Goal: Check status: Check status

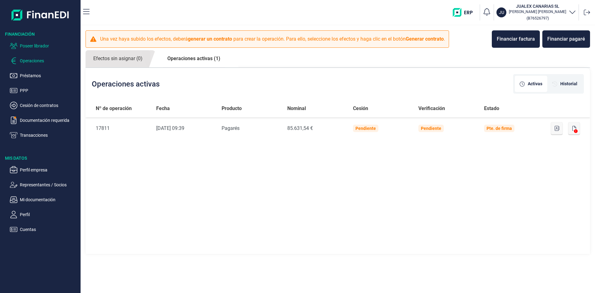
click at [33, 43] on p "Poseer librador" at bounding box center [49, 45] width 58 height 7
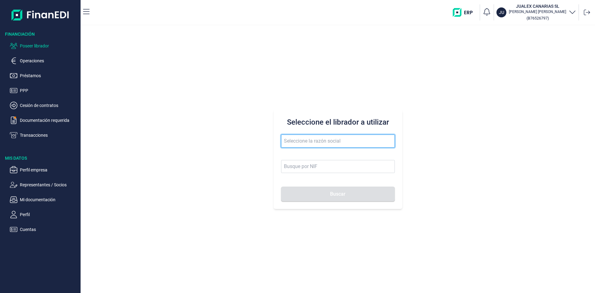
click at [340, 143] on input "text" at bounding box center [338, 141] width 114 height 13
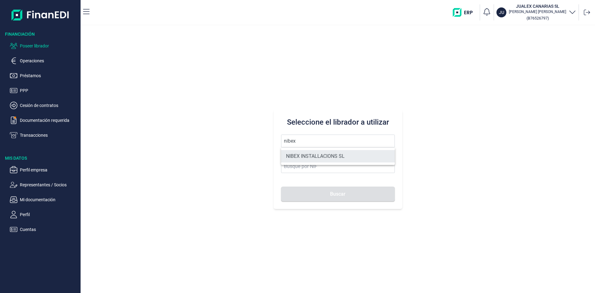
click at [341, 156] on li "NIBEX INSTALLACIONS SL" at bounding box center [338, 156] width 114 height 12
type input "NIBEX INSTALLACIONS SL"
type input "B65526071"
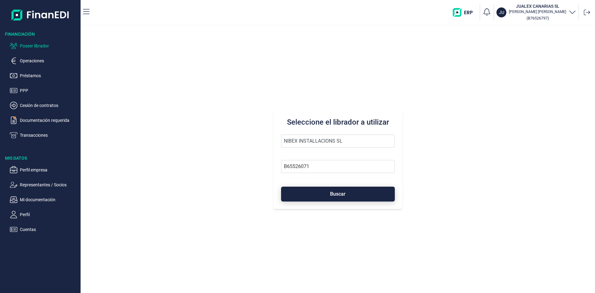
click at [353, 191] on button "Buscar" at bounding box center [338, 194] width 114 height 15
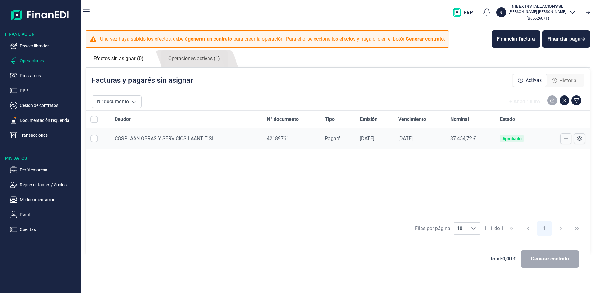
checkbox input "true"
click at [191, 58] on link "Operaciones activas (1)" at bounding box center [194, 58] width 67 height 17
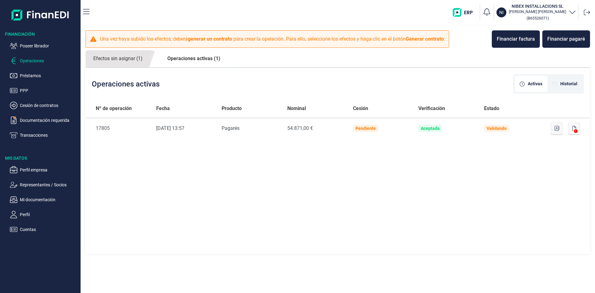
click at [197, 58] on link "Operaciones activas (1)" at bounding box center [194, 58] width 69 height 17
click at [201, 60] on link "Operaciones activas (1)" at bounding box center [194, 58] width 69 height 17
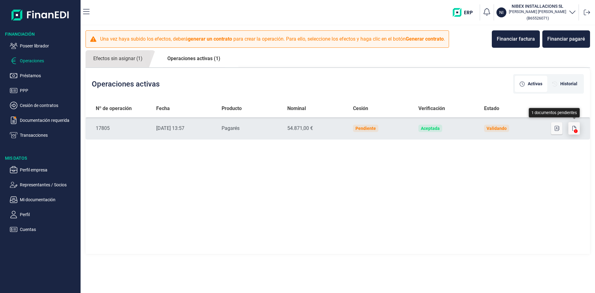
click at [573, 126] on icon "button" at bounding box center [574, 128] width 4 height 5
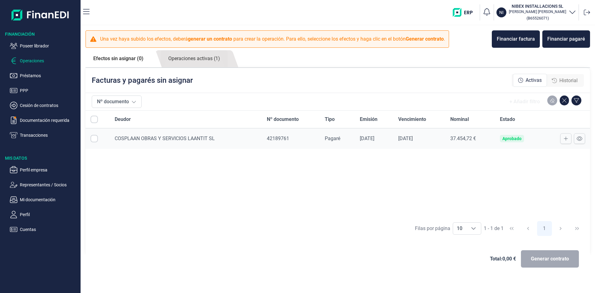
checkbox input "true"
